Goal: Information Seeking & Learning: Learn about a topic

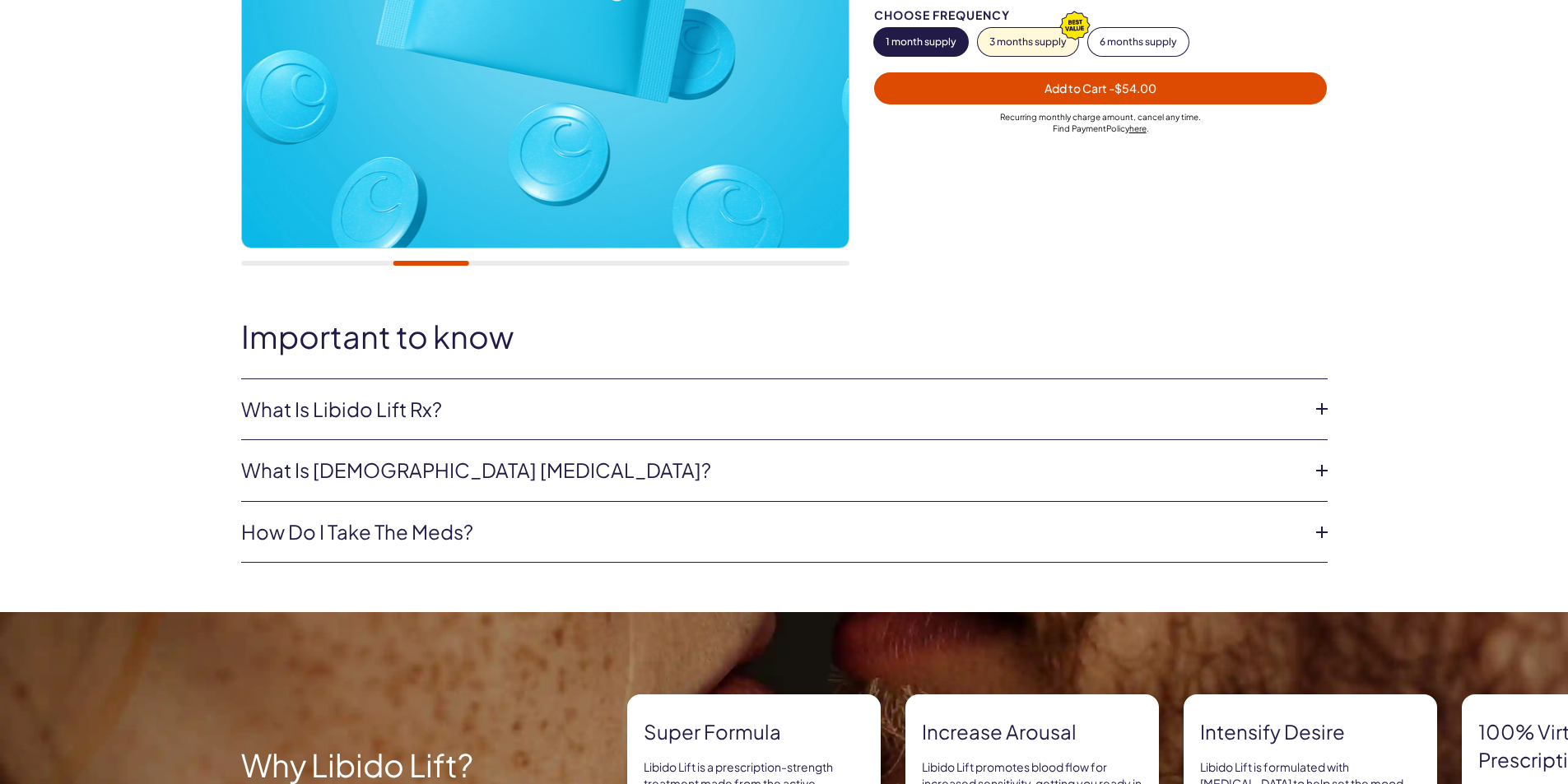
scroll to position [494, 0]
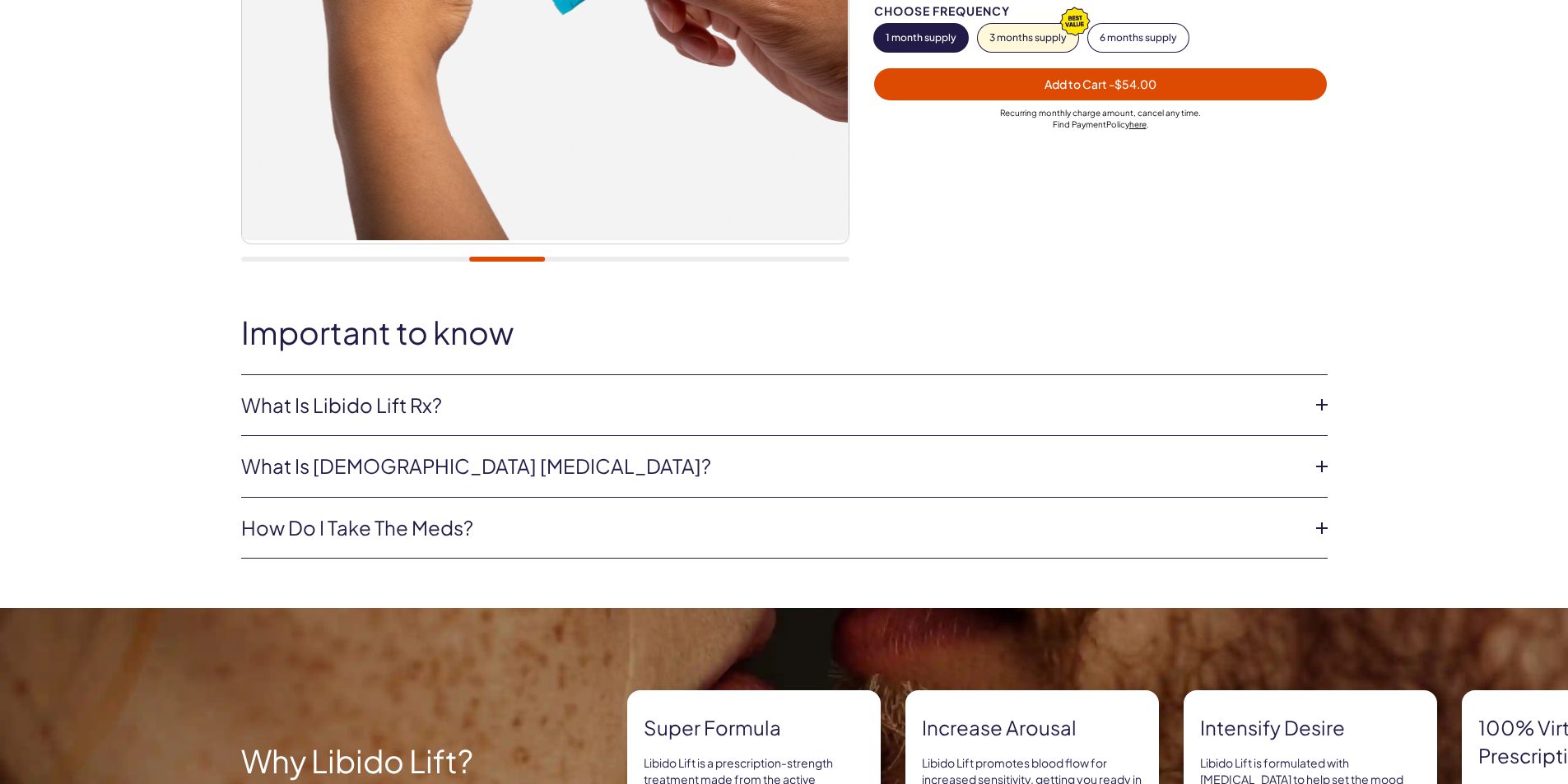
click at [1320, 408] on icon at bounding box center [1322, 405] width 25 height 25
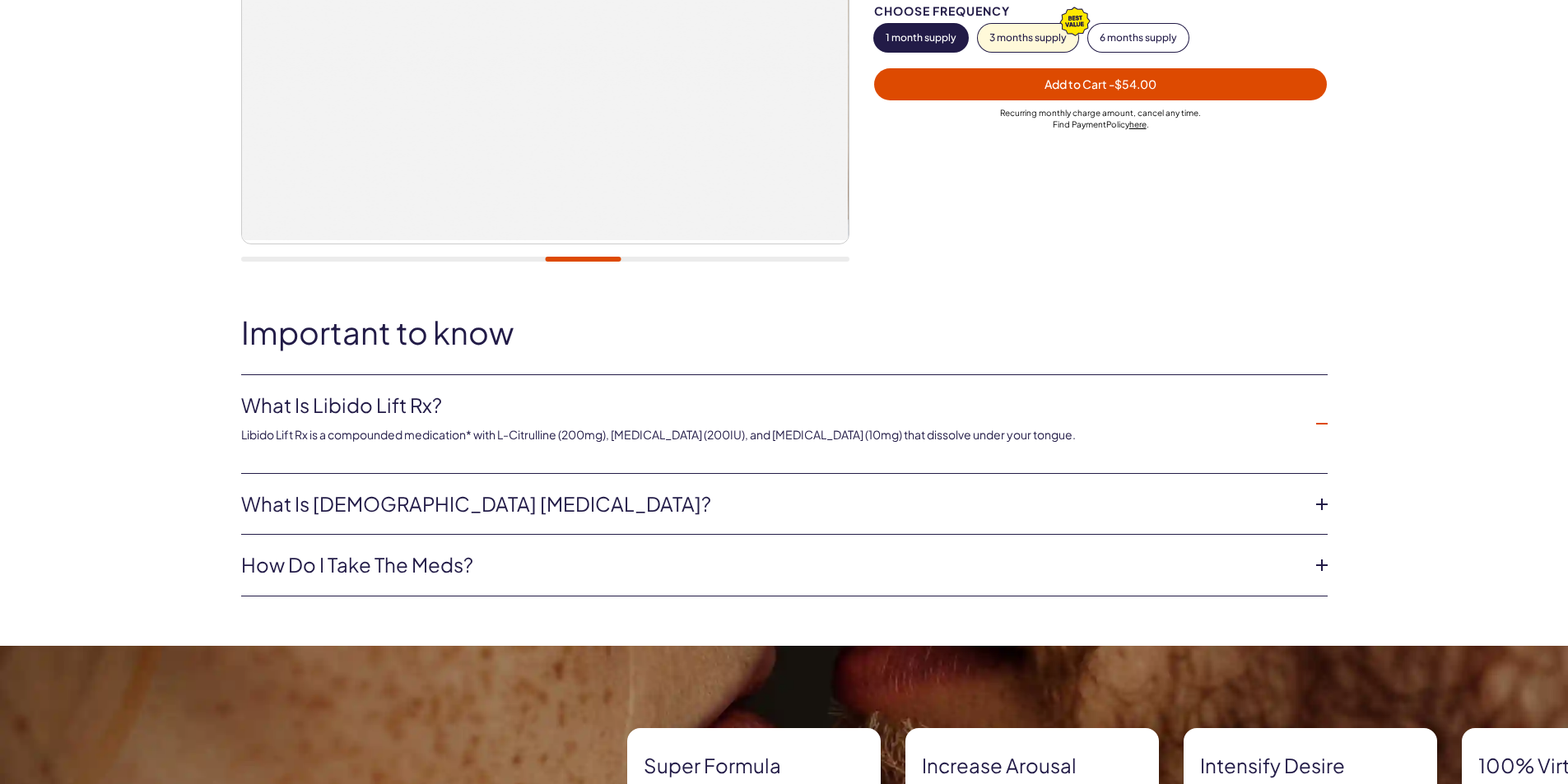
click at [1315, 506] on icon at bounding box center [1322, 504] width 25 height 25
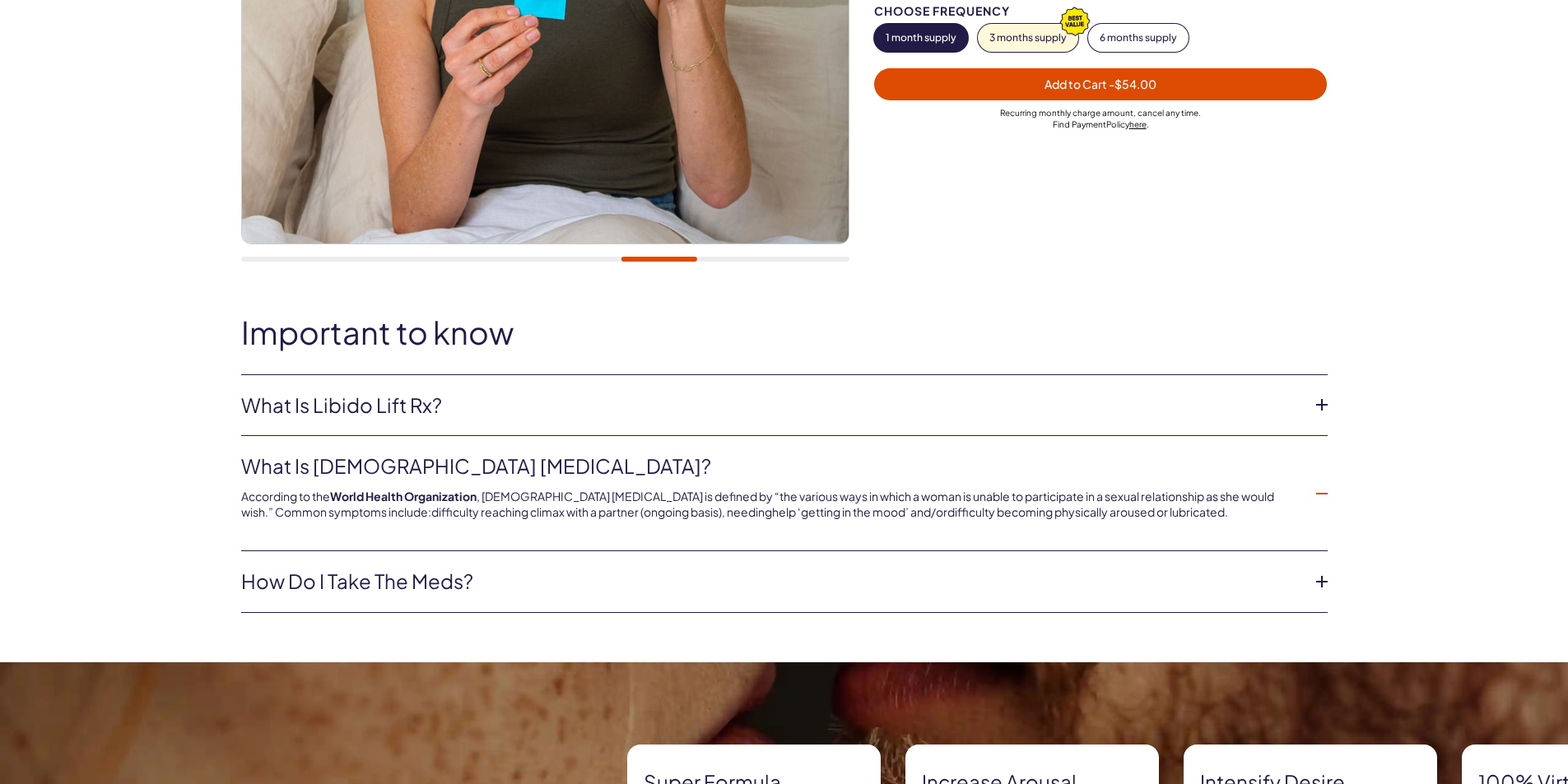
click at [1315, 595] on li "How do I take the meds? These are sublingual tablets and dissolve under your to…" at bounding box center [784, 583] width 1086 height 62
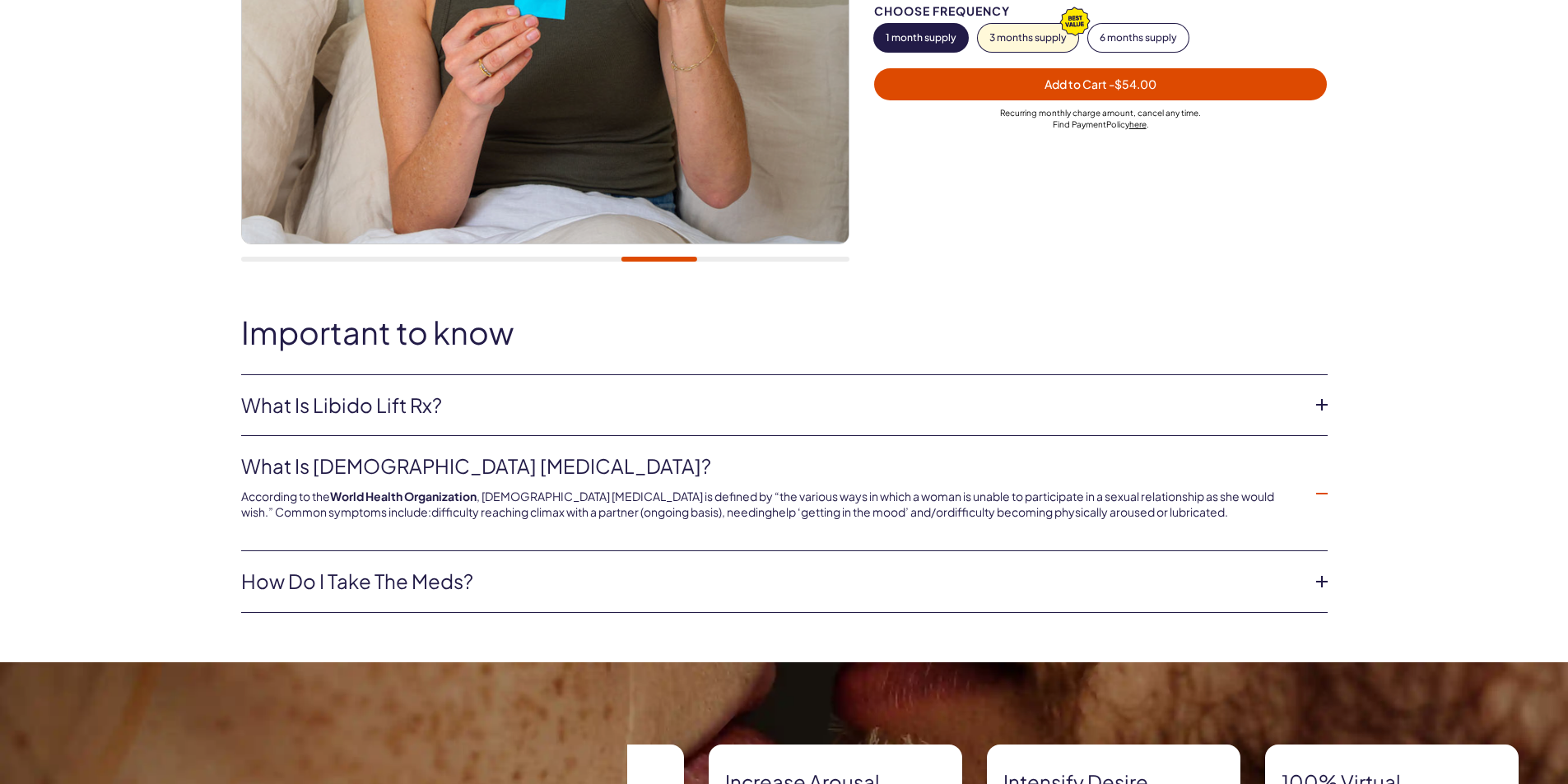
click at [1323, 588] on icon at bounding box center [1322, 582] width 25 height 25
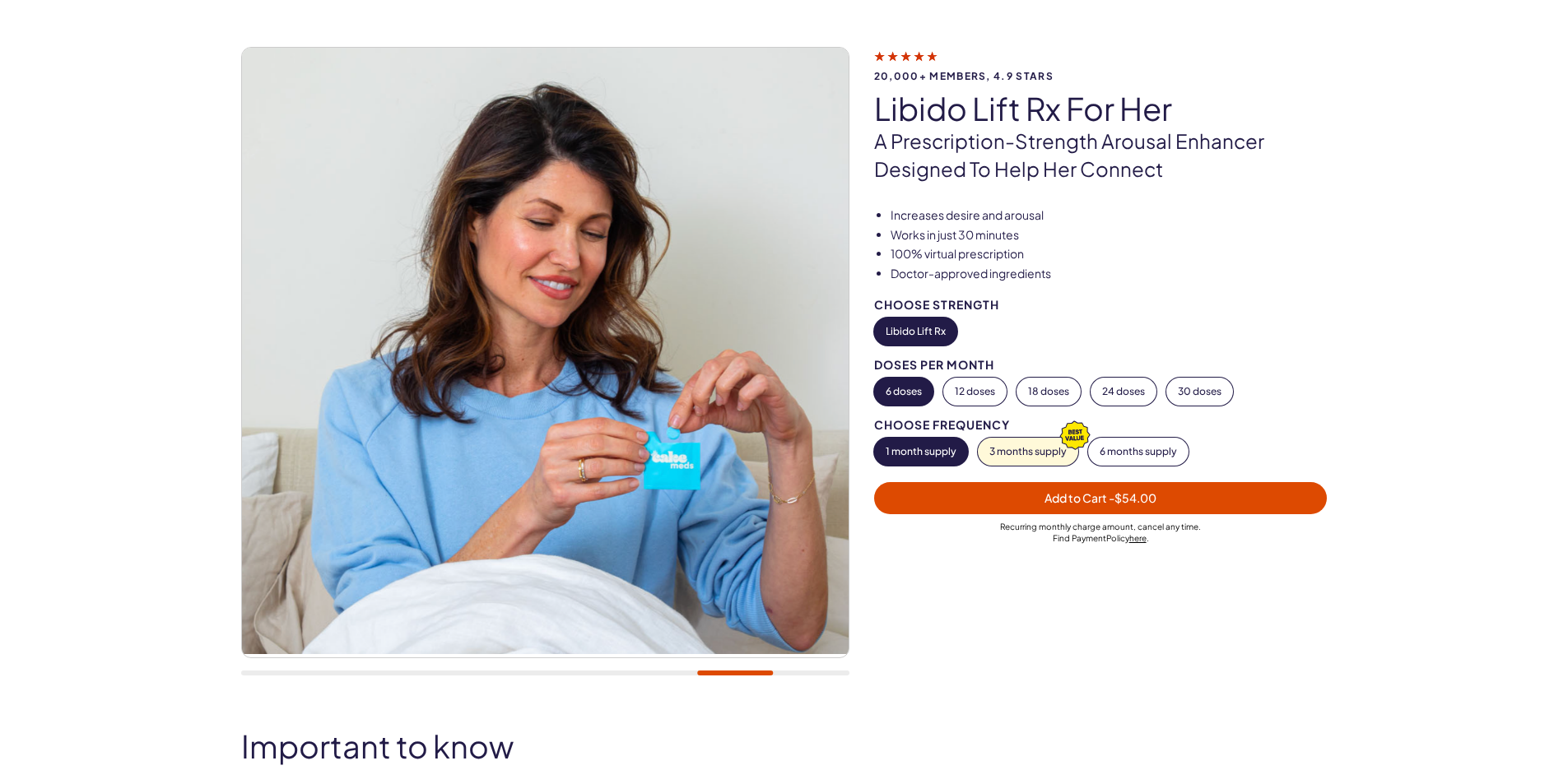
scroll to position [0, 0]
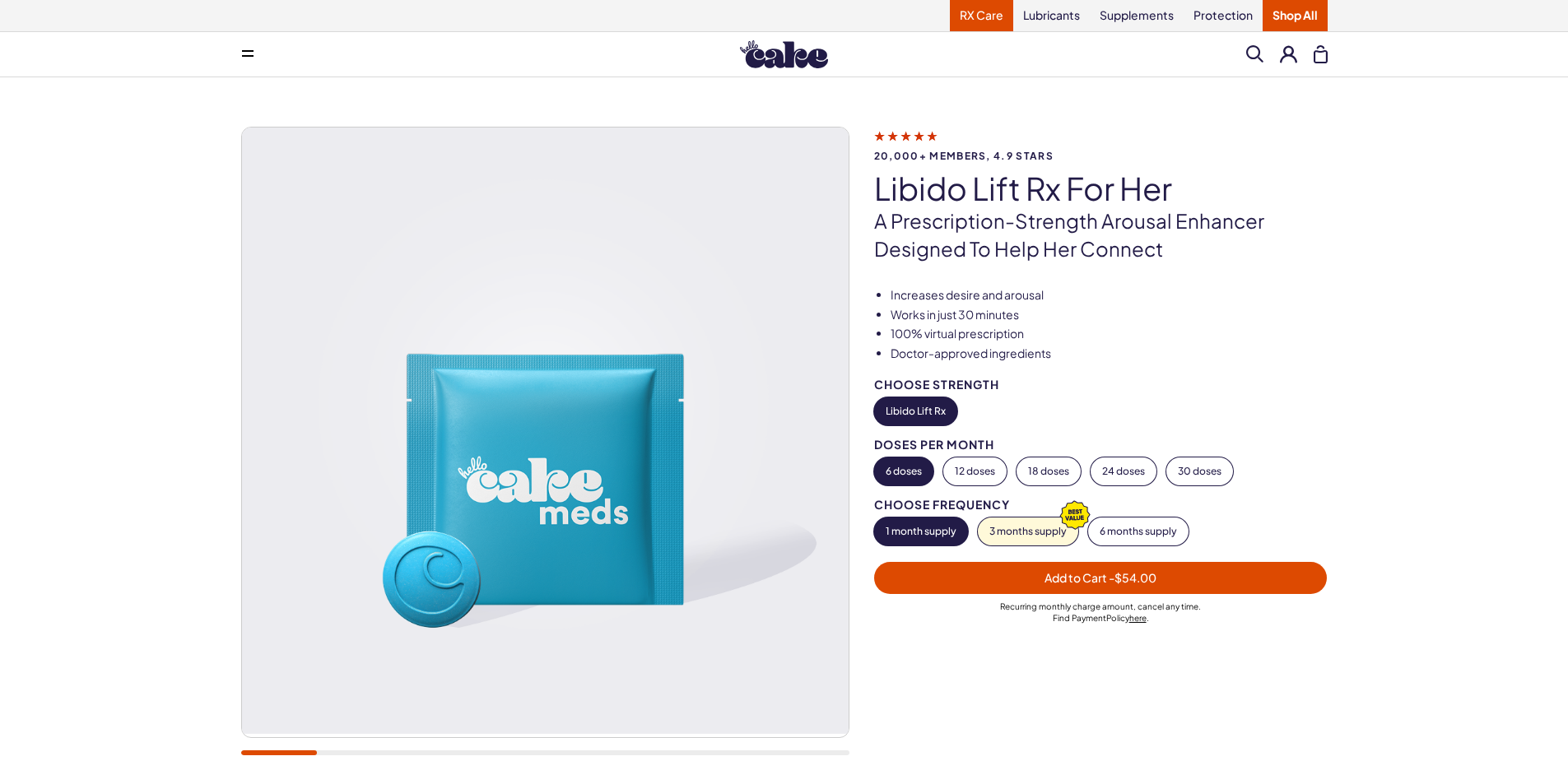
click at [991, 23] on link "RX Care" at bounding box center [981, 15] width 64 height 31
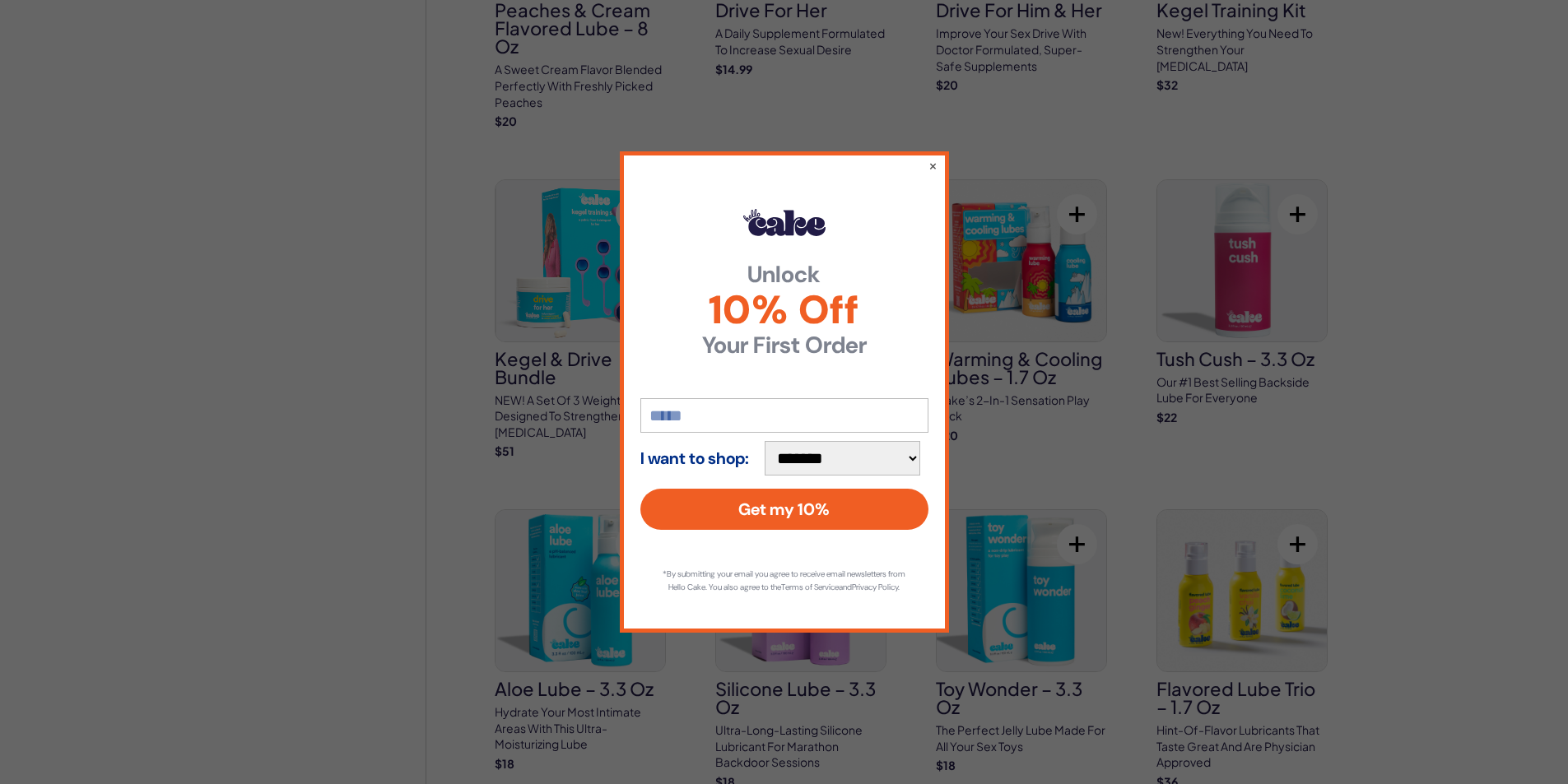
scroll to position [1399, 0]
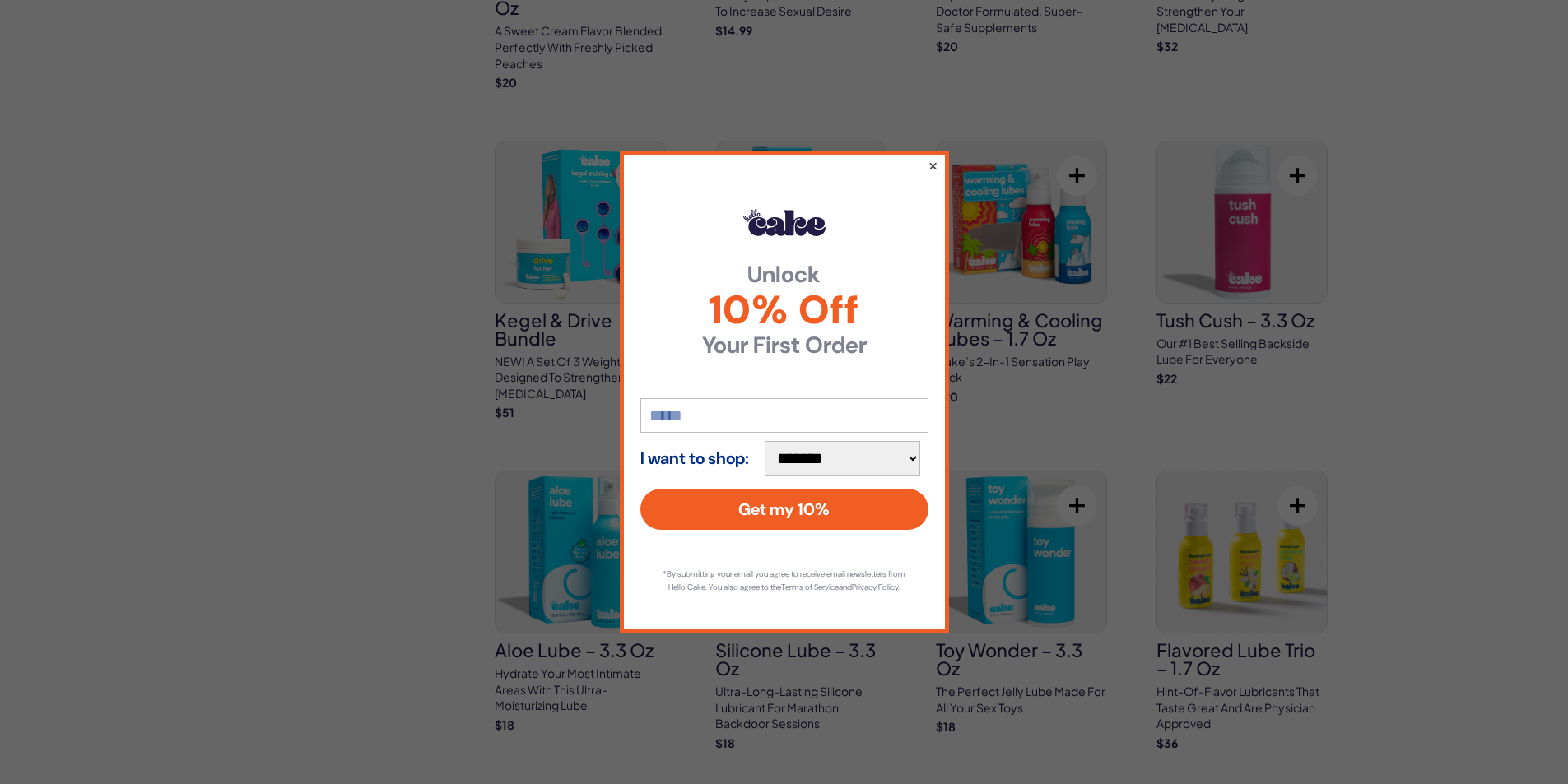
click at [933, 156] on button "×" at bounding box center [932, 166] width 11 height 20
